Goal: Communication & Community: Answer question/provide support

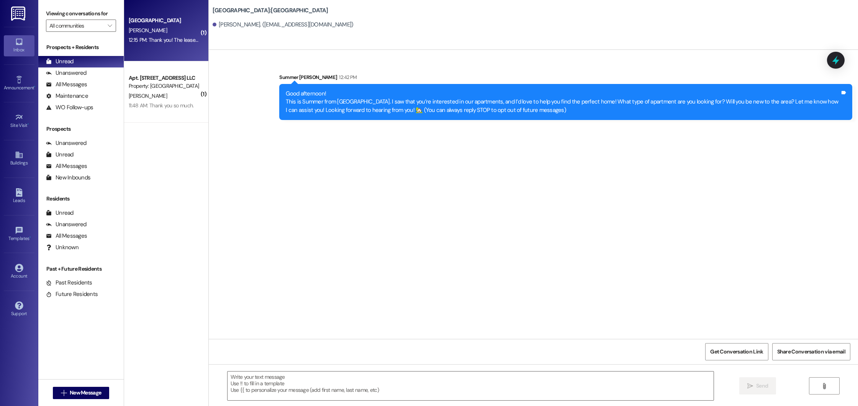
click at [172, 36] on div "12:15 PM: Thank you! The lease agreement was just signed with the required insu…" at bounding box center [164, 40] width 72 height 10
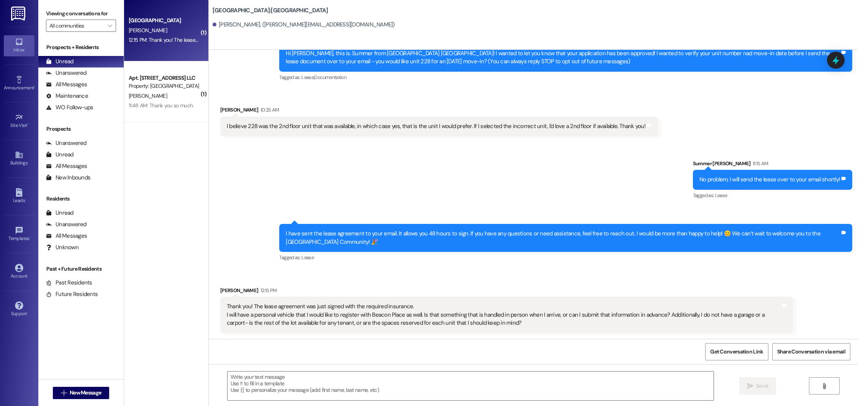
scroll to position [41, 0]
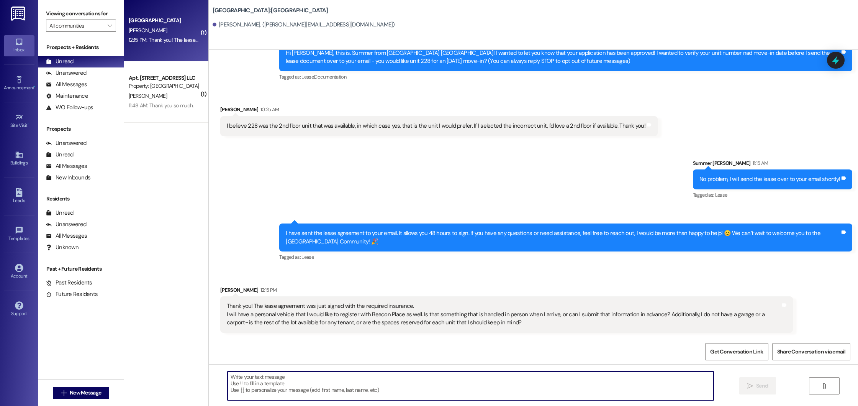
click at [370, 383] on textarea at bounding box center [471, 385] width 486 height 29
click at [283, 378] on textarea "Received!" at bounding box center [471, 385] width 486 height 29
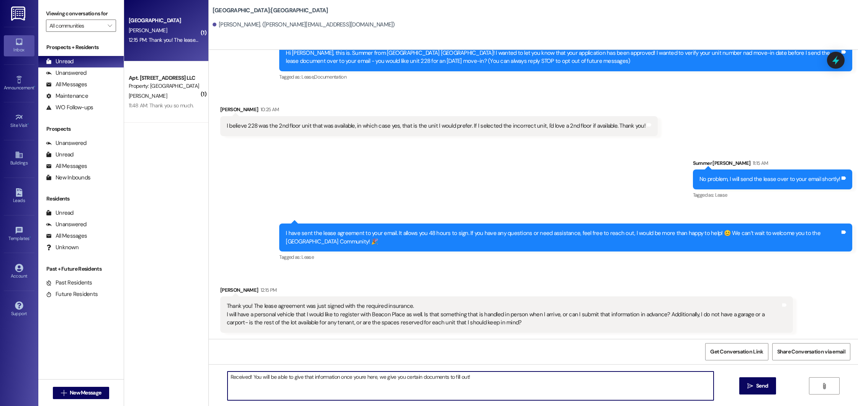
click at [354, 377] on textarea "Received! You will be able to give that information once youre here, we give yo…" at bounding box center [471, 385] width 486 height 29
click at [476, 378] on textarea "Received! You will be able to give that information once you're here, we give y…" at bounding box center [471, 385] width 486 height 29
type textarea "Received! You will be able to give that information once you're here, we give y…"
click at [743, 392] on button " Send" at bounding box center [757, 385] width 37 height 17
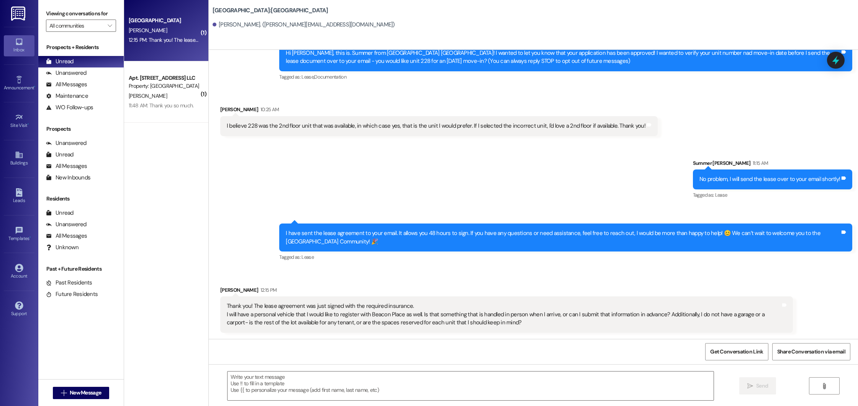
scroll to position [40, 0]
